Goal: Transaction & Acquisition: Obtain resource

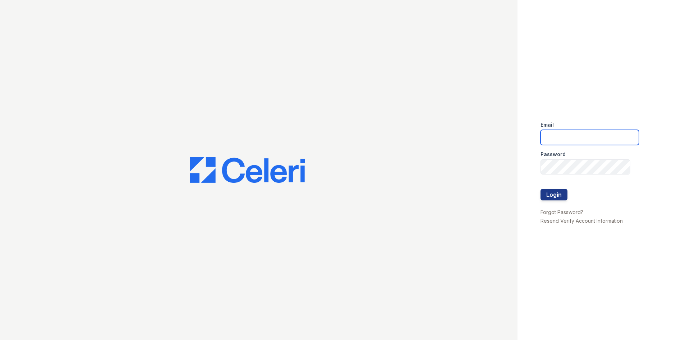
click at [567, 136] on input "email" at bounding box center [590, 137] width 99 height 15
paste input "Wogunleye@trinity-pm.com"
type input "Wogunleye@trinity-pm.com"
click at [561, 189] on button "Login" at bounding box center [554, 195] width 27 height 12
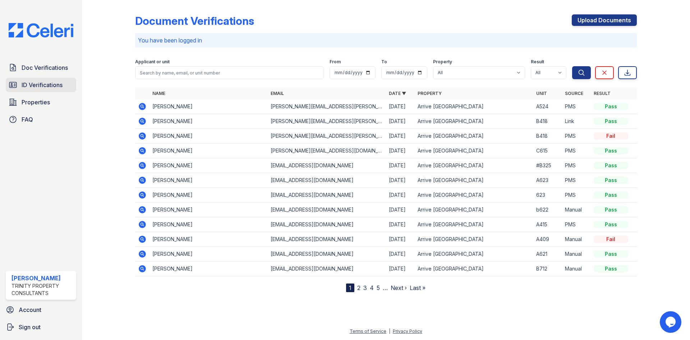
click at [60, 88] on span "ID Verifications" at bounding box center [42, 85] width 41 height 9
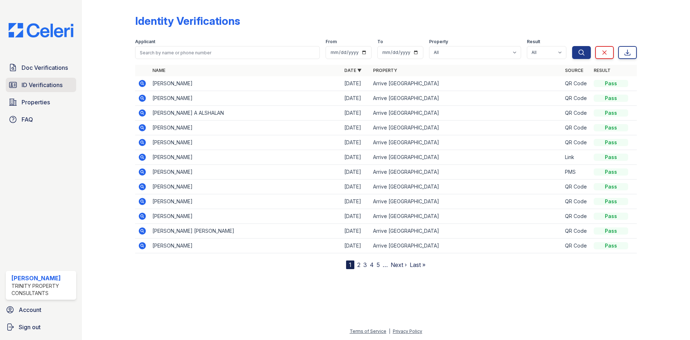
click at [49, 82] on span "ID Verifications" at bounding box center [42, 85] width 41 height 9
click at [49, 70] on span "Doc Verifications" at bounding box center [45, 67] width 46 height 9
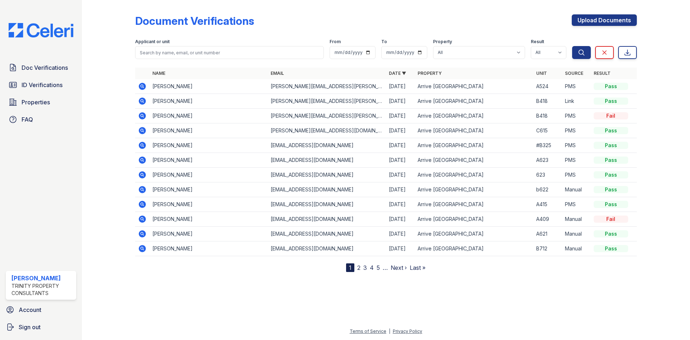
click at [140, 84] on icon at bounding box center [142, 86] width 7 height 7
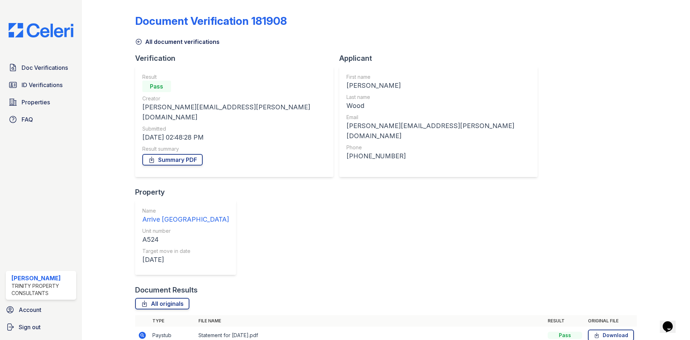
click at [143, 332] on icon at bounding box center [142, 335] width 7 height 7
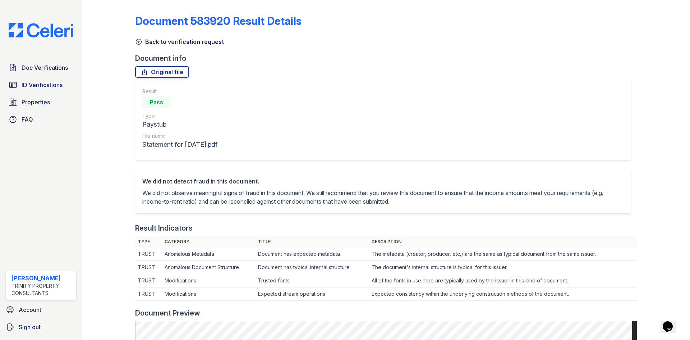
click at [136, 40] on icon at bounding box center [138, 41] width 5 height 5
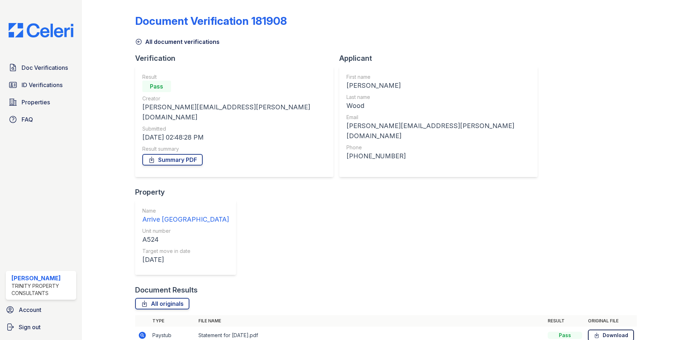
click at [608, 329] on link "Download" at bounding box center [611, 335] width 46 height 12
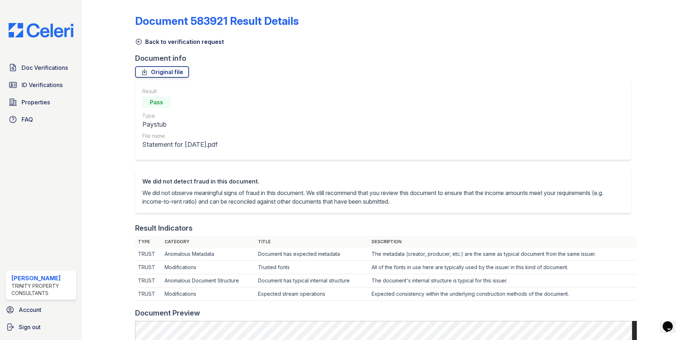
click at [141, 41] on icon at bounding box center [138, 41] width 7 height 7
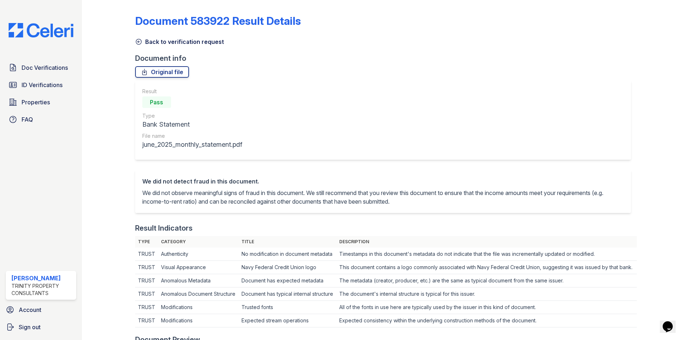
click at [139, 43] on icon at bounding box center [138, 41] width 7 height 7
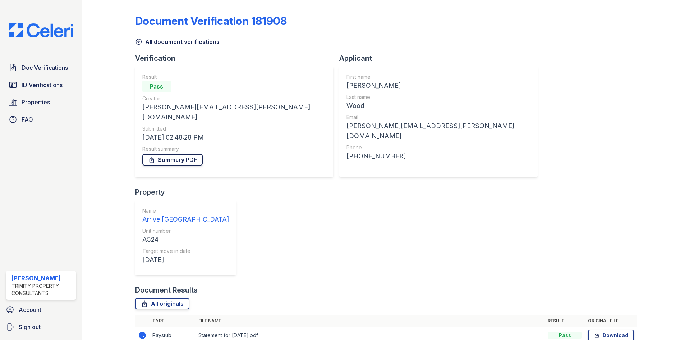
click at [168, 155] on link "Summary PDF" at bounding box center [172, 160] width 60 height 12
